Goal: Use online tool/utility: Utilize a website feature to perform a specific function

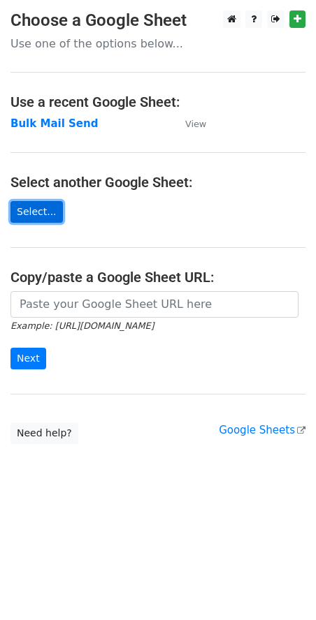
click at [20, 209] on link "Select..." at bounding box center [36, 212] width 52 height 22
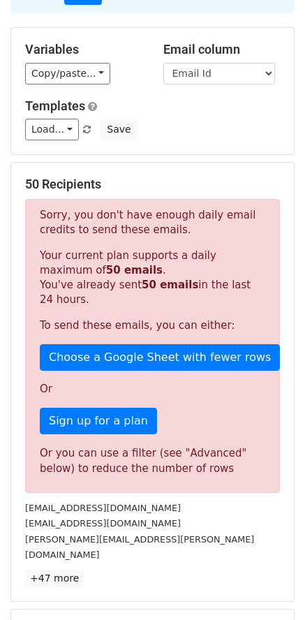
scroll to position [280, 0]
